Goal: Navigation & Orientation: Find specific page/section

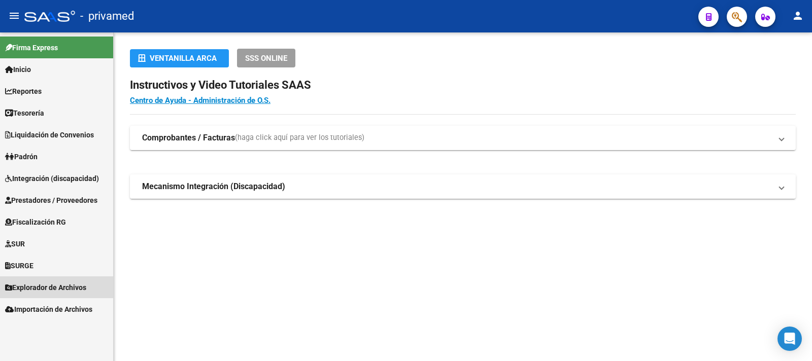
click at [60, 285] on span "Explorador de Archivos" at bounding box center [45, 287] width 81 height 11
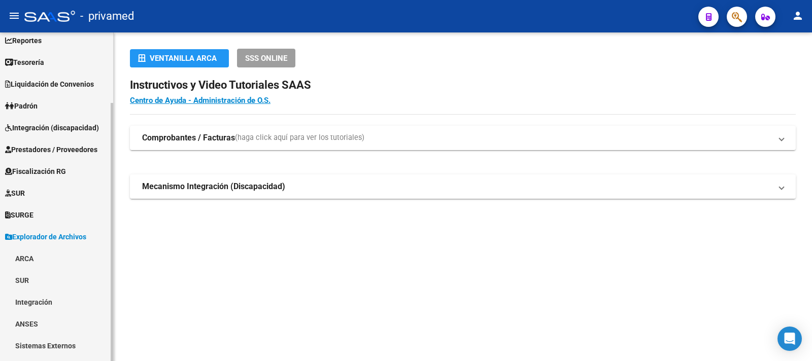
scroll to position [90, 0]
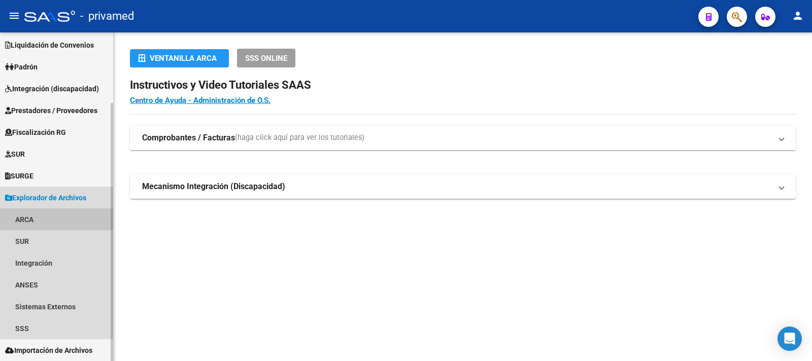
click at [28, 222] on link "ARCA" at bounding box center [56, 220] width 113 height 22
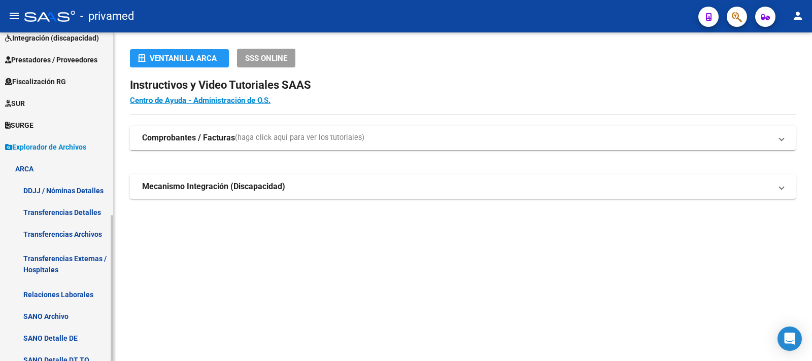
scroll to position [191, 0]
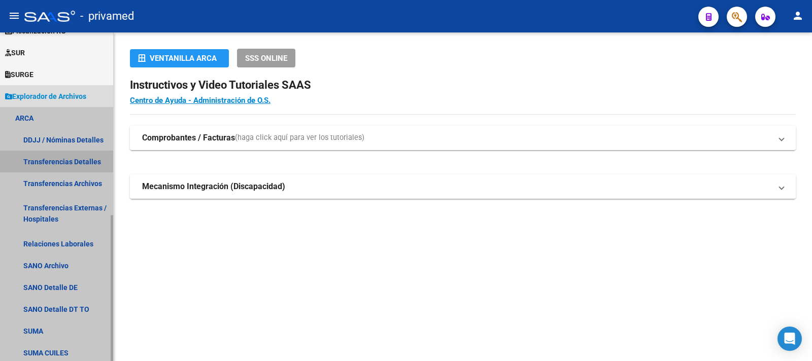
click at [75, 159] on link "Transferencias Detalles" at bounding box center [56, 162] width 113 height 22
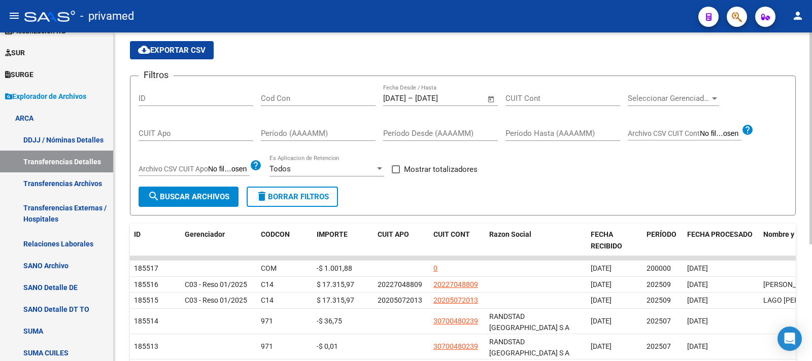
scroll to position [102, 0]
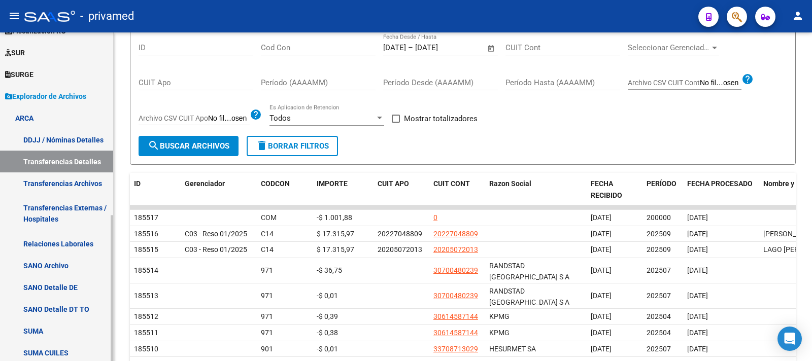
click at [65, 182] on link "Transferencias Archivos" at bounding box center [56, 184] width 113 height 22
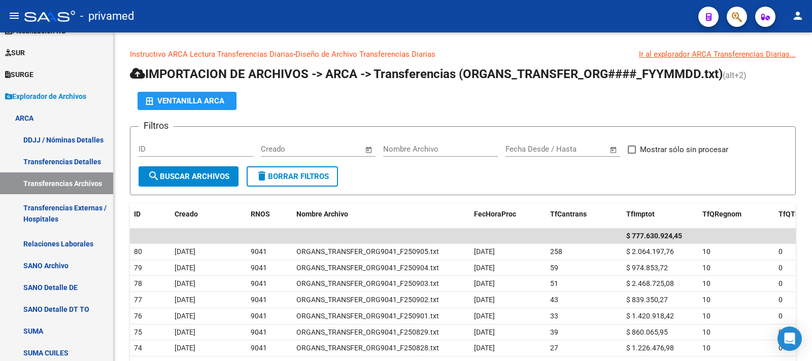
click at [798, 17] on mat-icon "person" at bounding box center [798, 16] width 12 height 12
click at [781, 68] on button "exit_to_app Salir" at bounding box center [777, 67] width 62 height 24
